Goal: Information Seeking & Learning: Learn about a topic

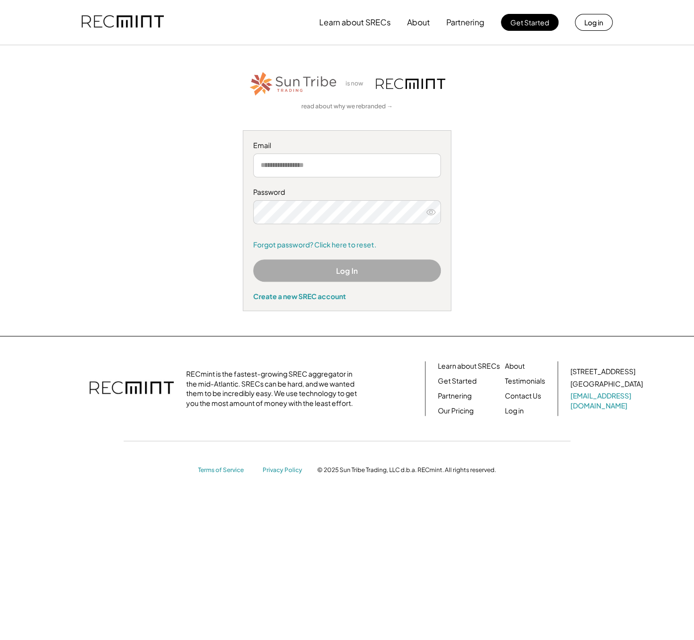
click at [76, 434] on div "RECmint is the fastest-growing SREC aggregator in the mid-Atlantic. SRECs can b…" at bounding box center [347, 417] width 636 height 113
click at [46, 19] on div "Learn about SRECs About Partnering Get Started Log in" at bounding box center [347, 22] width 694 height 45
click at [462, 383] on link "Get Started" at bounding box center [457, 381] width 39 height 10
click at [369, 25] on button "Learn about SRECs" at bounding box center [354, 22] width 71 height 20
